Goal: Navigation & Orientation: Go to known website

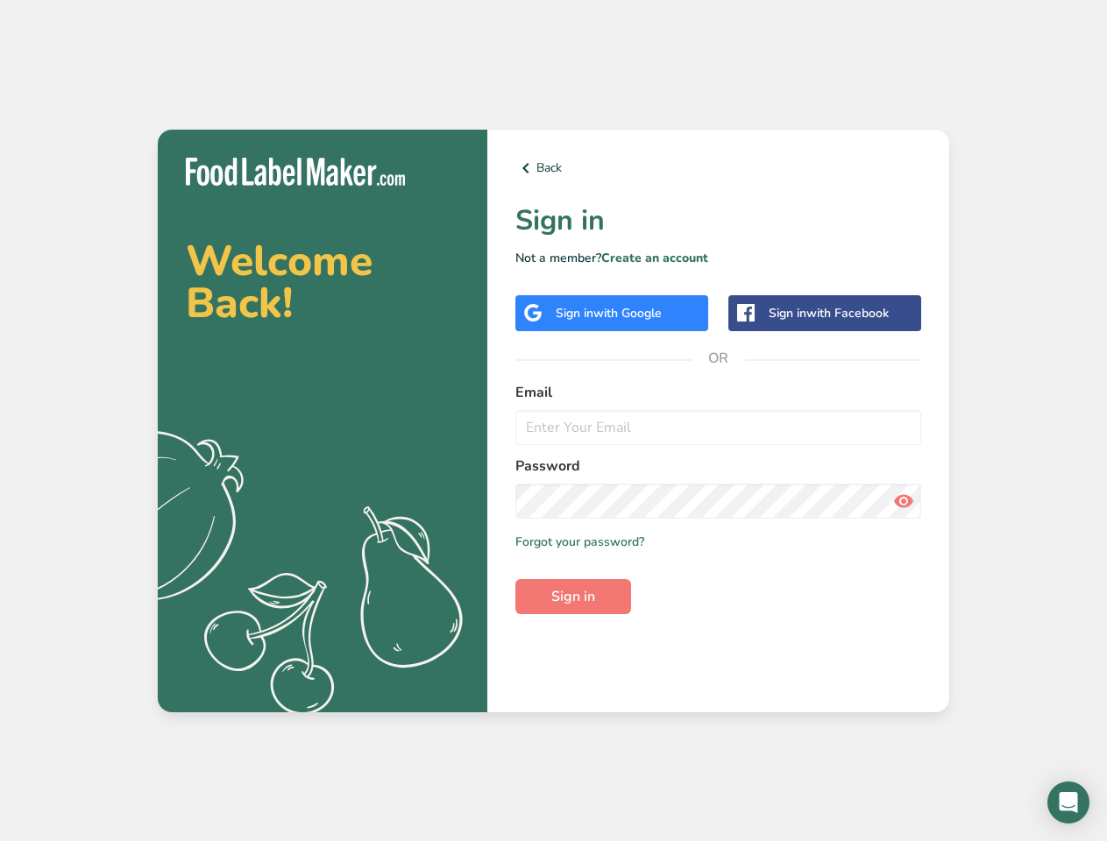
click at [718, 168] on link "Back" at bounding box center [718, 168] width 406 height 21
click at [612, 313] on span "with Google" at bounding box center [627, 313] width 68 height 17
click at [825, 313] on span "with Facebook" at bounding box center [847, 313] width 82 height 17
click at [903, 501] on icon at bounding box center [903, 501] width 21 height 32
click at [573, 597] on span "Sign in" at bounding box center [573, 596] width 44 height 21
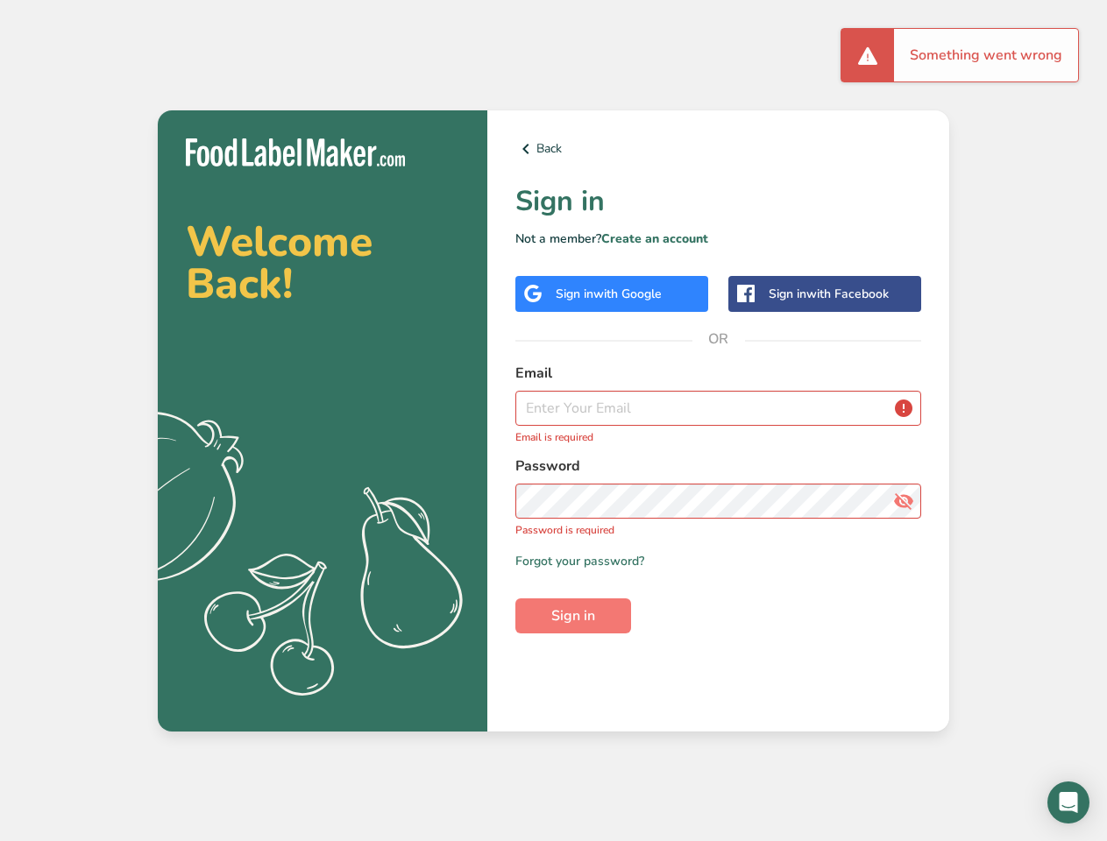
click at [1068, 803] on icon "Open Intercom Messenger" at bounding box center [1068, 802] width 18 height 21
